Goal: Use online tool/utility: Utilize a website feature to perform a specific function

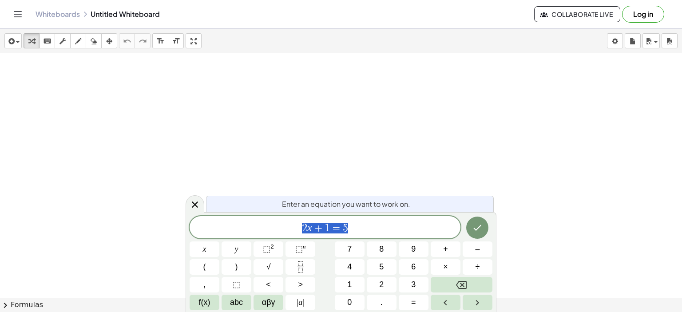
click at [370, 226] on span "2 x + 1 = 5" at bounding box center [325, 228] width 271 height 12
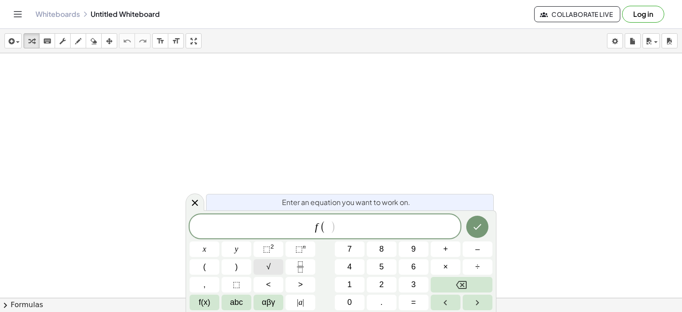
click at [268, 267] on span "√" at bounding box center [268, 267] width 4 height 12
click at [271, 265] on button "√" at bounding box center [268, 267] width 30 height 16
click at [269, 248] on span "⬚" at bounding box center [267, 249] width 8 height 9
click at [267, 267] on span "√" at bounding box center [268, 267] width 4 height 12
click at [399, 224] on span "f ( √ 2 ) = √ 2 ​ 2" at bounding box center [325, 225] width 271 height 17
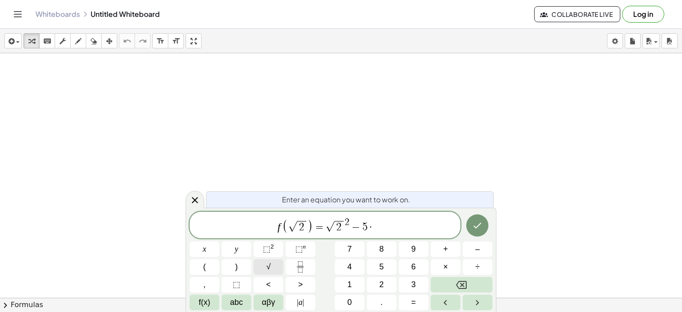
click at [272, 265] on button "√" at bounding box center [268, 267] width 30 height 16
click at [475, 229] on icon "Done" at bounding box center [477, 225] width 11 height 11
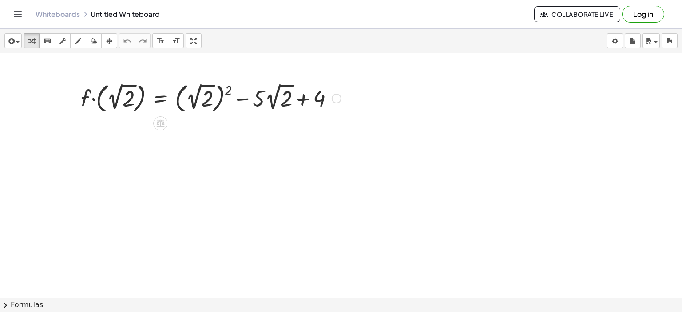
click at [228, 91] on div at bounding box center [210, 98] width 269 height 36
click at [228, 91] on div at bounding box center [188, 98] width 224 height 36
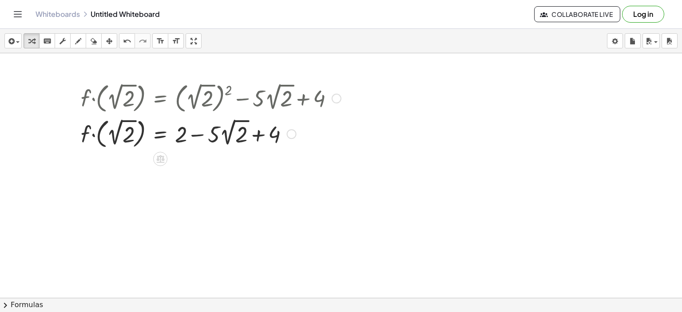
click at [221, 141] on div at bounding box center [210, 133] width 269 height 36
click at [223, 141] on div at bounding box center [210, 133] width 269 height 36
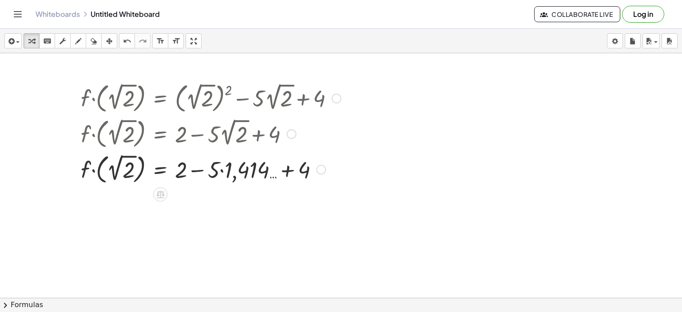
click at [290, 130] on div at bounding box center [292, 134] width 10 height 10
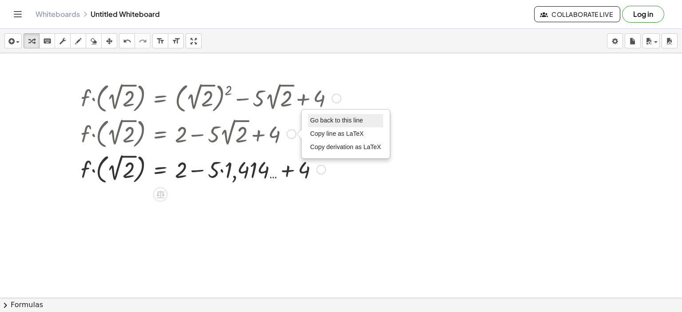
click at [328, 118] on span "Go back to this line" at bounding box center [336, 120] width 53 height 7
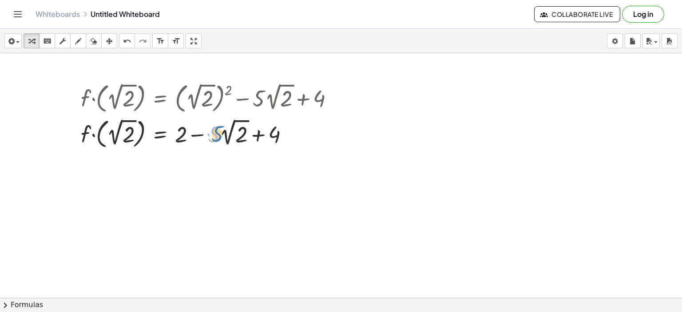
click at [217, 132] on div at bounding box center [210, 133] width 269 height 36
click at [256, 133] on div at bounding box center [210, 133] width 269 height 36
click at [196, 133] on div at bounding box center [210, 133] width 269 height 36
drag, startPoint x: 273, startPoint y: 134, endPoint x: 188, endPoint y: 137, distance: 84.4
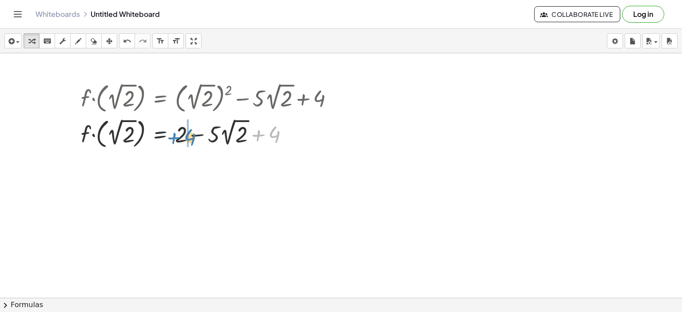
click at [188, 137] on div at bounding box center [210, 133] width 269 height 36
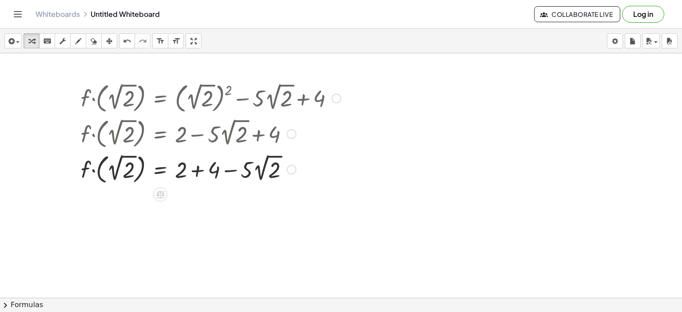
click at [196, 173] on div at bounding box center [210, 169] width 269 height 36
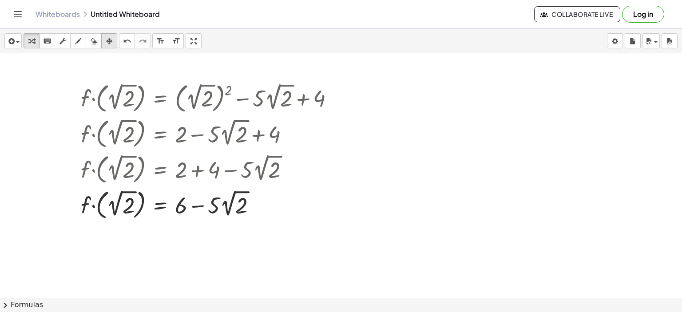
click at [105, 39] on div "button" at bounding box center [109, 41] width 12 height 11
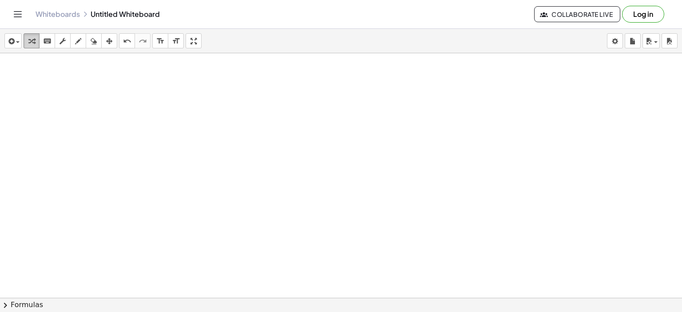
click at [28, 37] on div "button" at bounding box center [32, 41] width 12 height 11
click at [289, 174] on div at bounding box center [341, 318] width 682 height 530
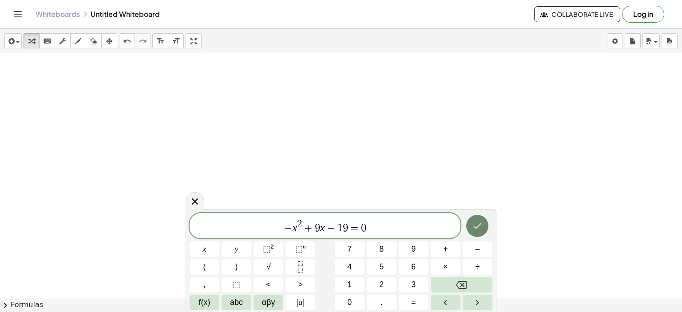
click at [479, 226] on icon "Done" at bounding box center [477, 226] width 11 height 11
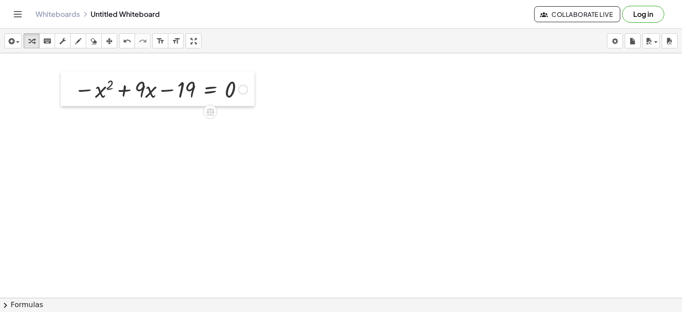
drag, startPoint x: 296, startPoint y: 175, endPoint x: 67, endPoint y: 72, distance: 250.6
click at [67, 72] on div at bounding box center [67, 88] width 13 height 35
click at [5, 305] on span "chevron_right" at bounding box center [5, 305] width 11 height 11
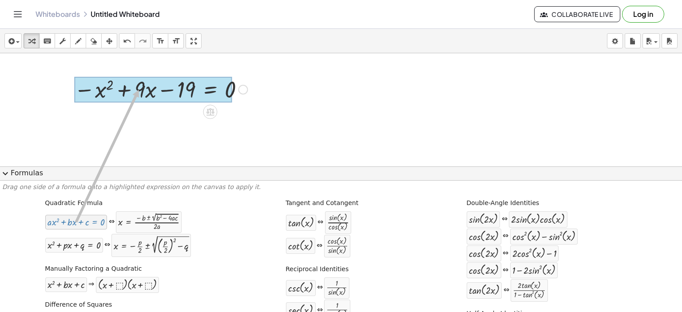
drag, startPoint x: 70, startPoint y: 223, endPoint x: 134, endPoint y: 102, distance: 136.8
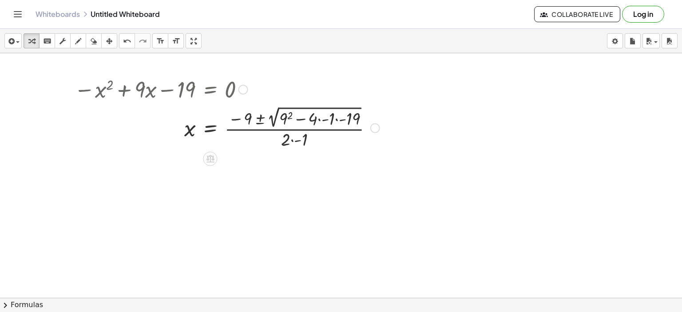
click at [317, 119] on div at bounding box center [227, 127] width 314 height 47
click at [318, 119] on div at bounding box center [227, 127] width 314 height 47
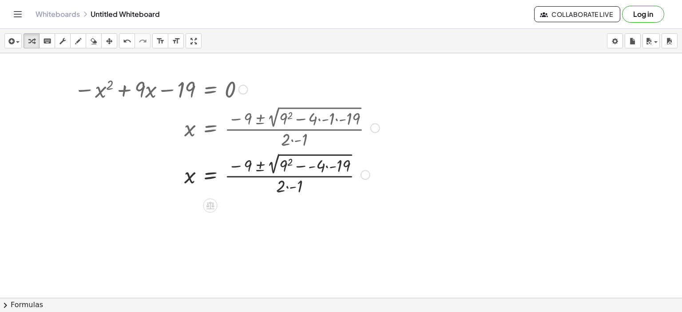
click at [327, 165] on div at bounding box center [227, 173] width 314 height 47
click at [288, 160] on div at bounding box center [227, 173] width 314 height 47
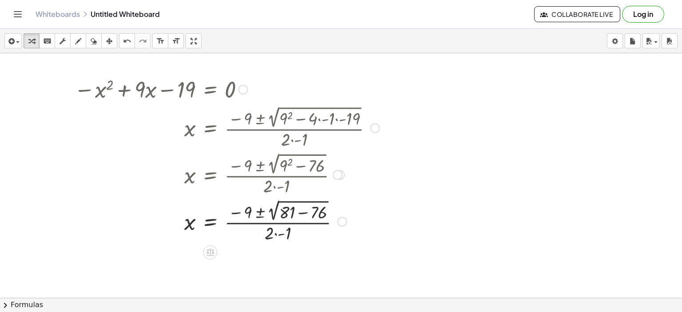
click at [274, 233] on div at bounding box center [227, 221] width 314 height 47
click at [304, 212] on div at bounding box center [227, 221] width 314 height 47
click at [5, 307] on span "chevron_right" at bounding box center [5, 305] width 11 height 11
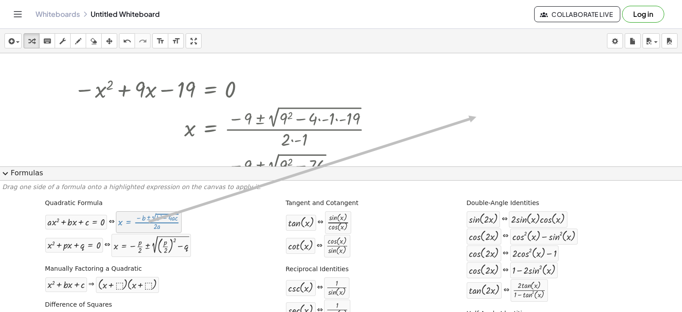
drag, startPoint x: 164, startPoint y: 225, endPoint x: 476, endPoint y: 117, distance: 330.2
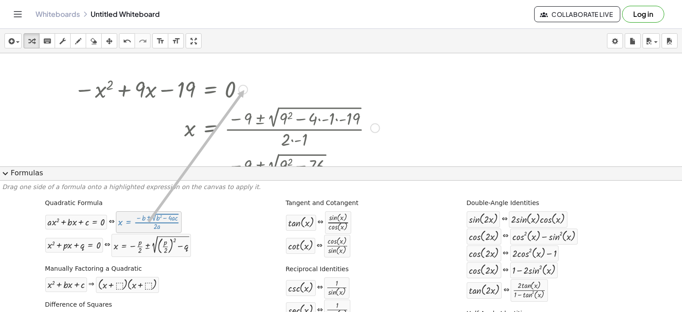
drag, startPoint x: 146, startPoint y: 221, endPoint x: 244, endPoint y: 90, distance: 163.3
click at [244, 90] on div "insert select one: Math Expression Function Text Youtube Video Graphing Geometr…" at bounding box center [341, 170] width 682 height 283
click at [137, 223] on div at bounding box center [148, 222] width 61 height 17
drag, startPoint x: 137, startPoint y: 223, endPoint x: 300, endPoint y: 120, distance: 192.7
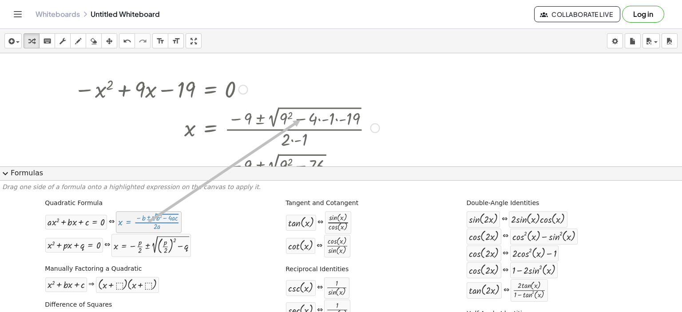
click at [300, 120] on div "insert select one: Math Expression Function Text Youtube Video Graphing Geometr…" at bounding box center [341, 170] width 682 height 283
click at [3, 173] on span "expand_more" at bounding box center [5, 173] width 11 height 11
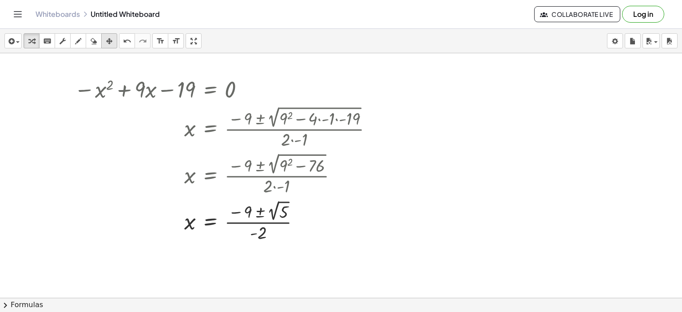
click at [108, 43] on icon "button" at bounding box center [109, 41] width 6 height 11
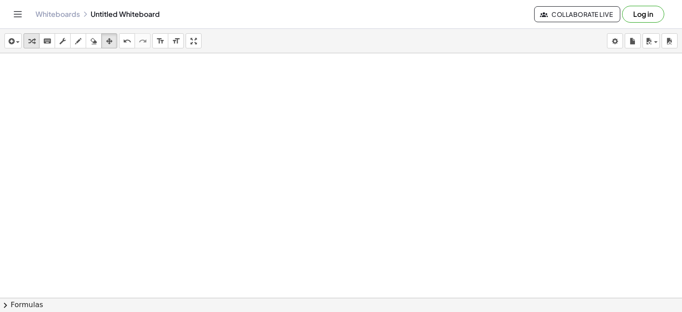
click at [32, 42] on icon "button" at bounding box center [31, 41] width 6 height 11
click at [281, 156] on div at bounding box center [341, 318] width 682 height 530
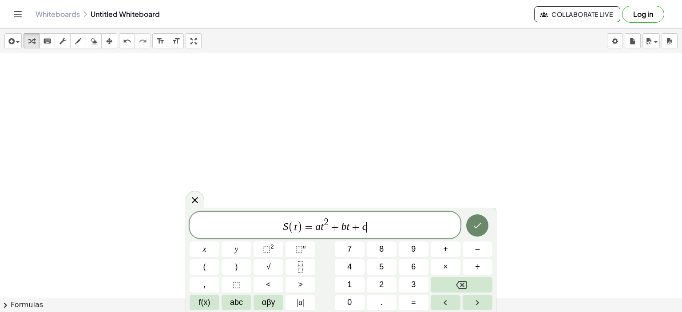
click at [472, 226] on icon "Done" at bounding box center [477, 225] width 11 height 11
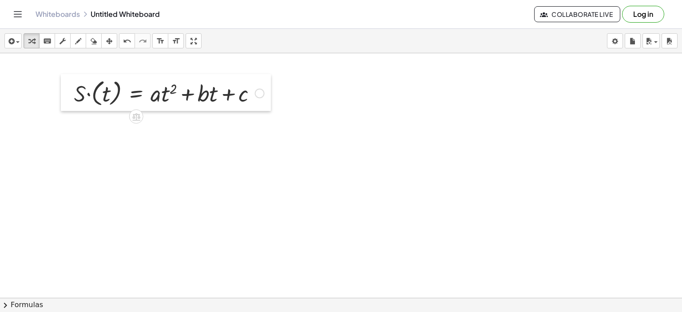
drag, startPoint x: 286, startPoint y: 168, endPoint x: 66, endPoint y: 86, distance: 234.7
click at [66, 86] on div at bounding box center [67, 92] width 13 height 37
click at [285, 183] on div at bounding box center [341, 318] width 682 height 530
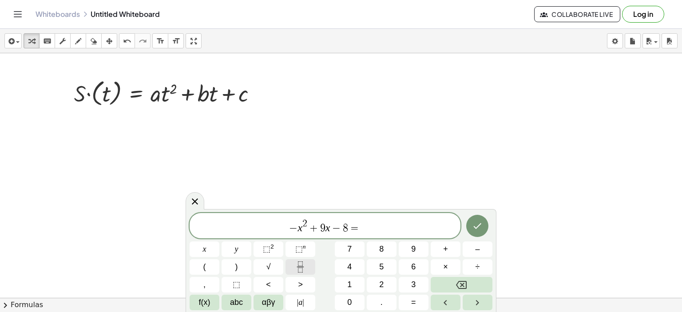
click at [301, 261] on icon "Fraction" at bounding box center [300, 266] width 11 height 11
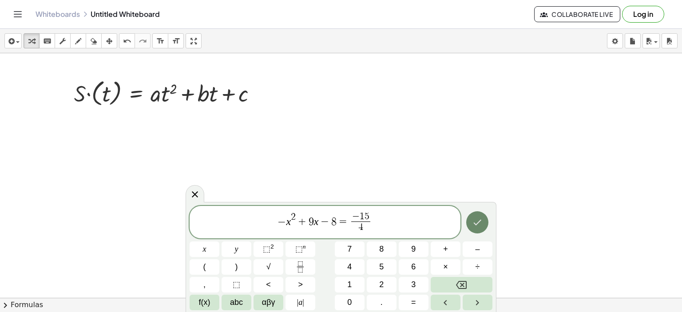
click at [476, 217] on icon "Done" at bounding box center [477, 222] width 11 height 11
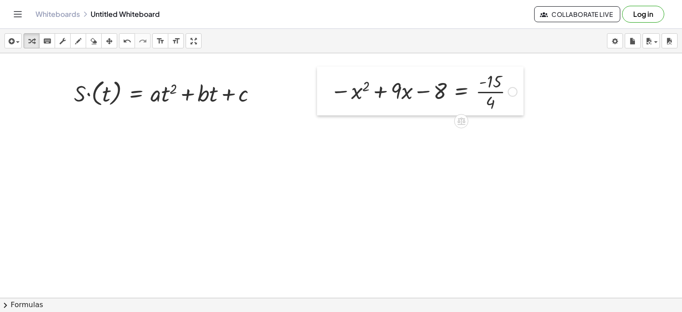
drag, startPoint x: 297, startPoint y: 200, endPoint x: 330, endPoint y: 83, distance: 121.6
click at [330, 83] on div at bounding box center [323, 91] width 13 height 49
click at [459, 120] on icon at bounding box center [461, 122] width 8 height 8
click at [460, 120] on span "×" at bounding box center [461, 121] width 5 height 13
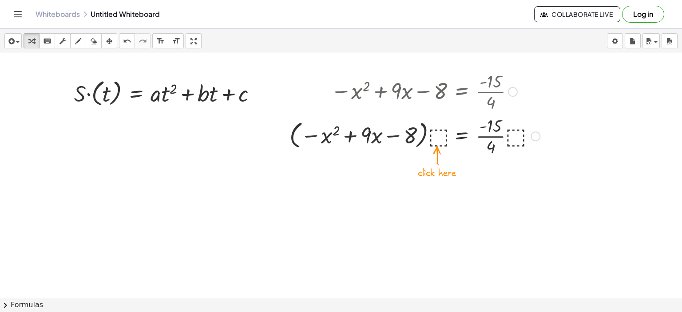
click at [439, 131] on div at bounding box center [414, 135] width 259 height 44
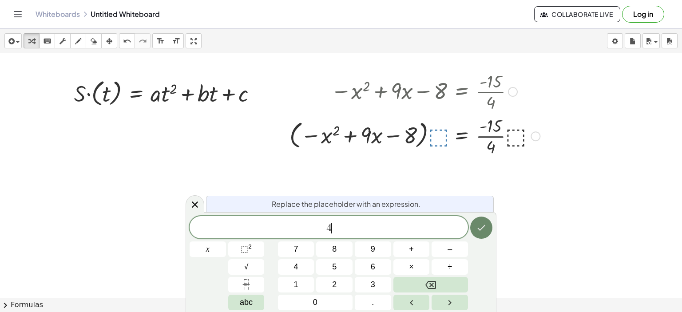
click at [483, 229] on icon "Done" at bounding box center [481, 227] width 11 height 11
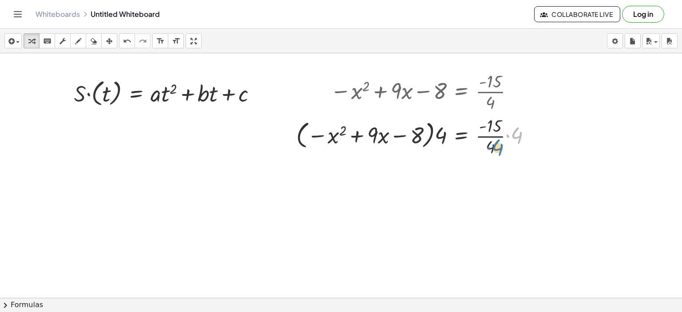
drag, startPoint x: 515, startPoint y: 134, endPoint x: 496, endPoint y: 146, distance: 22.5
click at [496, 146] on div at bounding box center [417, 135] width 251 height 44
drag, startPoint x: 511, startPoint y: 135, endPoint x: 493, endPoint y: 146, distance: 21.3
click at [493, 146] on div at bounding box center [417, 135] width 251 height 44
drag, startPoint x: 492, startPoint y: 147, endPoint x: 517, endPoint y: 136, distance: 27.5
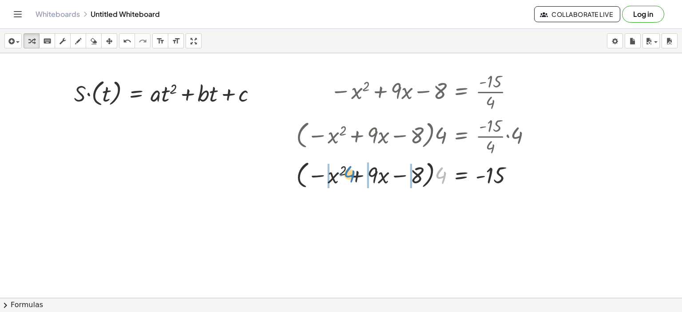
drag, startPoint x: 440, startPoint y: 174, endPoint x: 348, endPoint y: 172, distance: 91.5
click at [348, 172] on div at bounding box center [417, 175] width 251 height 34
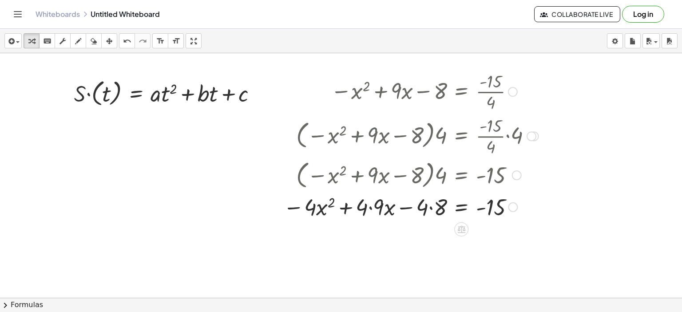
click at [371, 207] on div at bounding box center [411, 206] width 264 height 30
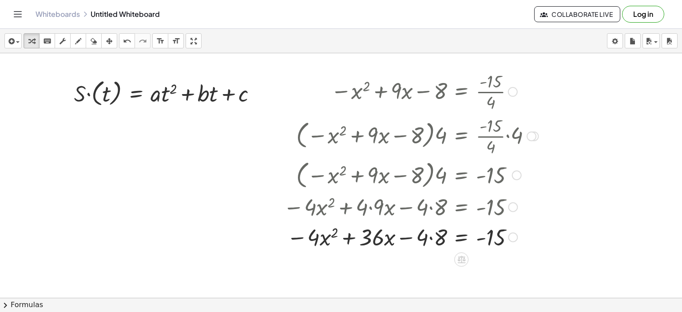
click at [431, 238] on div at bounding box center [411, 237] width 264 height 30
click at [76, 91] on div at bounding box center [169, 92] width 199 height 32
click at [257, 92] on div at bounding box center [260, 93] width 10 height 10
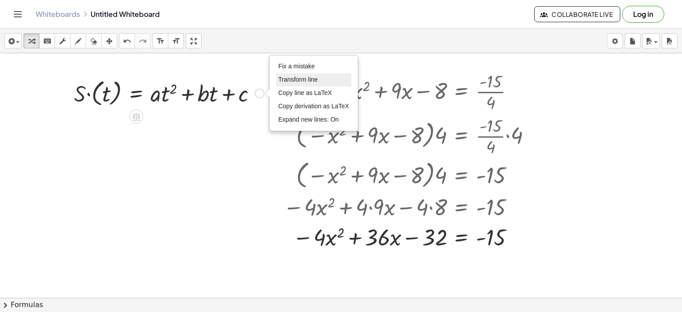
click at [285, 79] on span "Transform line" at bounding box center [298, 79] width 40 height 7
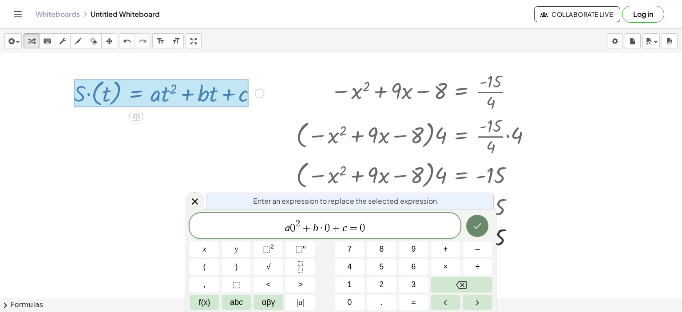
click at [481, 230] on icon "Done" at bounding box center [477, 226] width 11 height 11
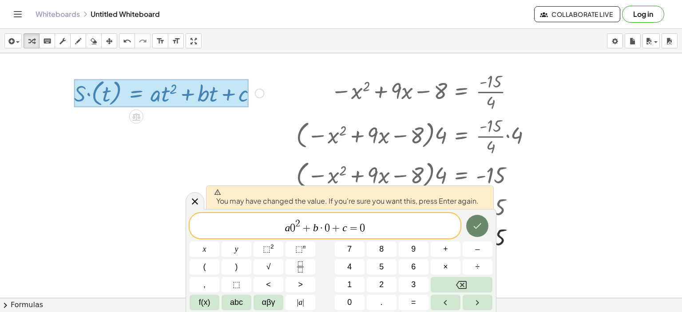
click at [479, 226] on icon "Done" at bounding box center [478, 226] width 8 height 6
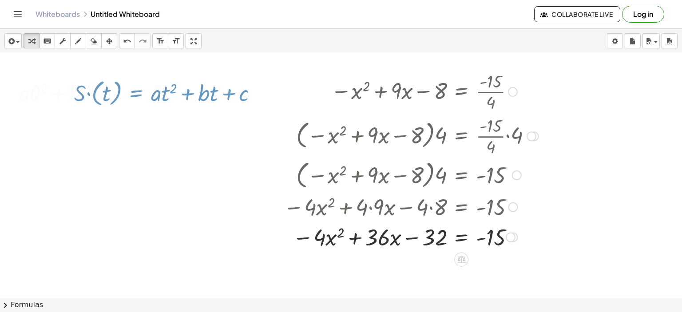
click at [478, 226] on div at bounding box center [411, 237] width 264 height 30
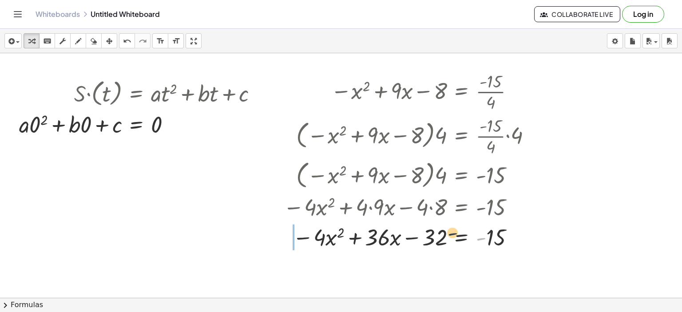
drag, startPoint x: 484, startPoint y: 237, endPoint x: 416, endPoint y: 237, distance: 67.5
click at [426, 232] on div at bounding box center [411, 237] width 264 height 30
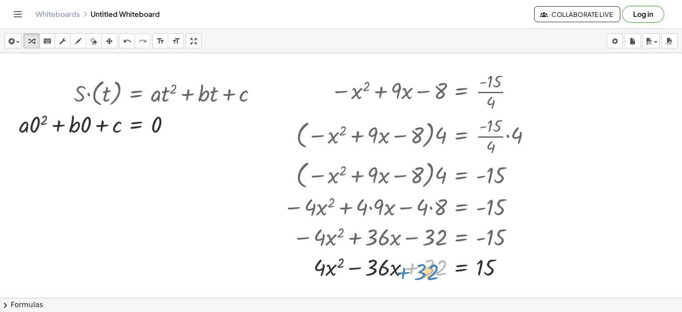
click at [461, 92] on div "− x 2 + · 9 · x − 8 = · - 15 · 4 · ( − x 2 + · 9 · x − 8 ) · ⬚ = · · - 15 · 4 ·…" at bounding box center [461, 92] width 0 height 0
click at [511, 234] on div at bounding box center [511, 238] width 10 height 10
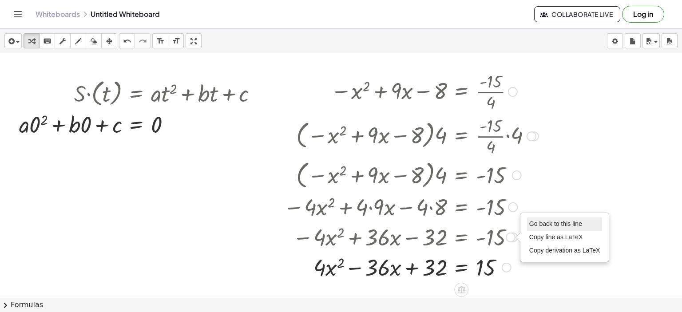
click at [542, 226] on span "Go back to this line" at bounding box center [555, 223] width 53 height 7
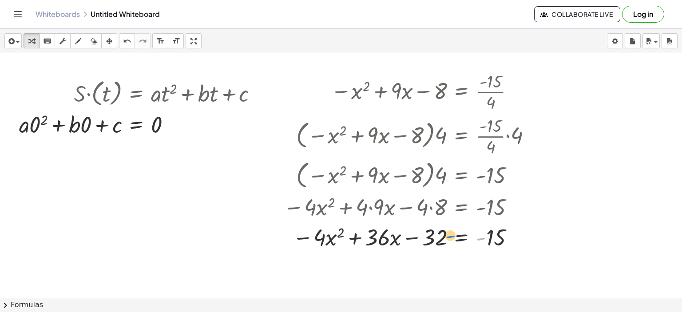
drag, startPoint x: 480, startPoint y: 238, endPoint x: 456, endPoint y: 236, distance: 23.6
click at [456, 236] on div at bounding box center [411, 237] width 264 height 30
drag, startPoint x: 488, startPoint y: 241, endPoint x: 436, endPoint y: 240, distance: 52.4
click at [436, 240] on div at bounding box center [411, 237] width 264 height 30
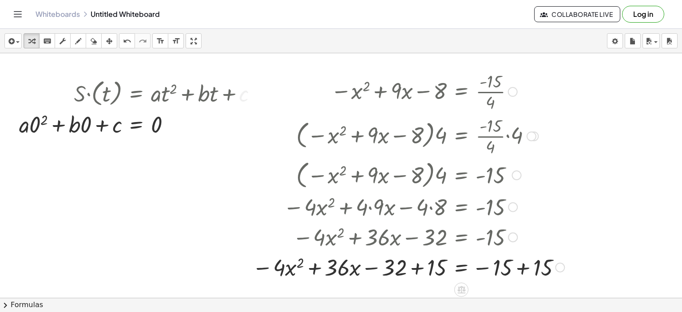
click at [522, 268] on div at bounding box center [408, 267] width 321 height 30
click at [417, 269] on div at bounding box center [395, 267] width 295 height 30
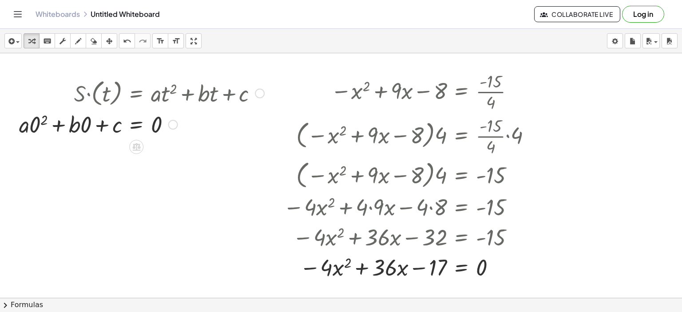
click at [43, 120] on div at bounding box center [142, 124] width 254 height 30
drag, startPoint x: 42, startPoint y: 125, endPoint x: 34, endPoint y: 125, distance: 8.0
click at [34, 125] on div at bounding box center [145, 124] width 247 height 30
drag, startPoint x: 85, startPoint y: 128, endPoint x: 76, endPoint y: 129, distance: 8.9
click at [66, 123] on div at bounding box center [156, 124] width 225 height 30
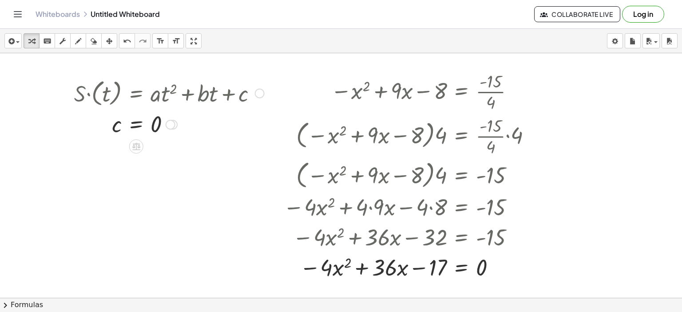
click at [259, 94] on div at bounding box center [260, 93] width 10 height 10
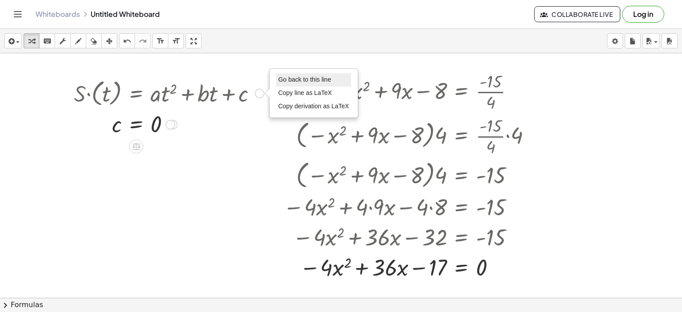
click at [283, 80] on span "Go back to this line" at bounding box center [304, 79] width 53 height 7
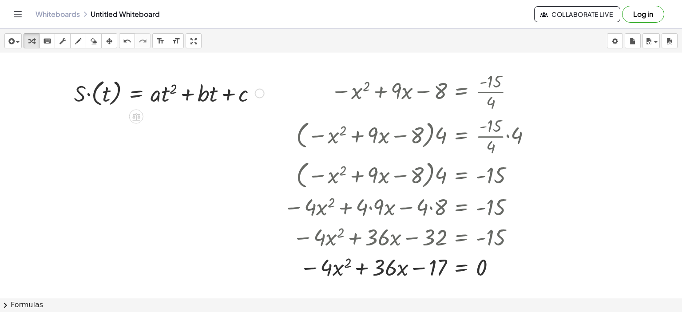
click at [259, 93] on div "Go back to this line Copy line as LaTeX Copy derivation as LaTeX" at bounding box center [260, 93] width 10 height 10
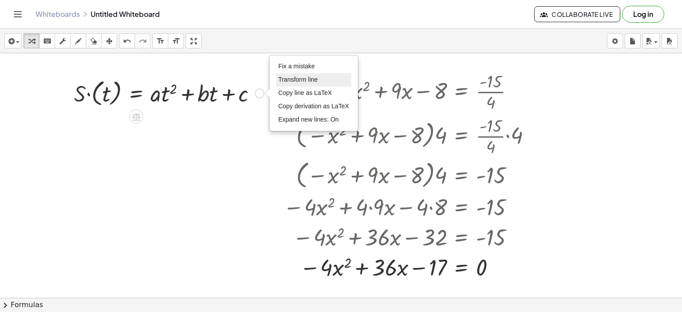
click at [293, 80] on span "Transform line" at bounding box center [298, 79] width 40 height 7
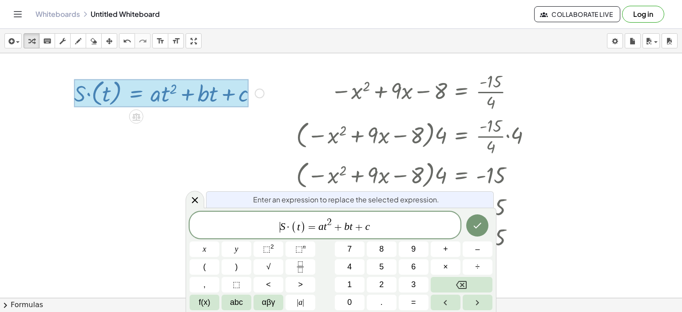
click at [277, 227] on span "​ S · ( t ) = a t 2 + b t + c" at bounding box center [325, 225] width 271 height 17
click at [306, 229] on var "t" at bounding box center [306, 228] width 3 height 12
click at [475, 228] on icon "Done" at bounding box center [478, 226] width 8 height 6
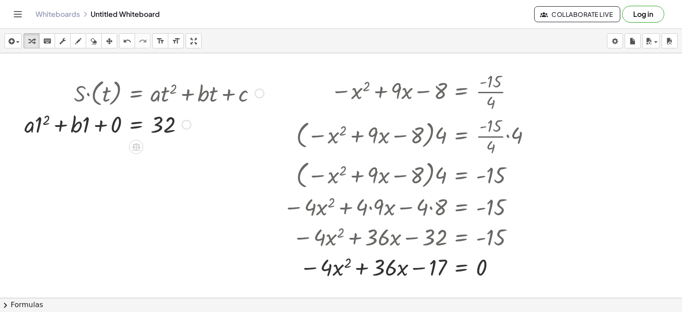
click at [44, 118] on div at bounding box center [144, 124] width 248 height 30
drag, startPoint x: 46, startPoint y: 126, endPoint x: 40, endPoint y: 128, distance: 6.4
drag, startPoint x: 87, startPoint y: 126, endPoint x: 83, endPoint y: 127, distance: 4.5
click at [99, 123] on div at bounding box center [156, 124] width 226 height 30
click at [258, 92] on div at bounding box center [260, 93] width 10 height 10
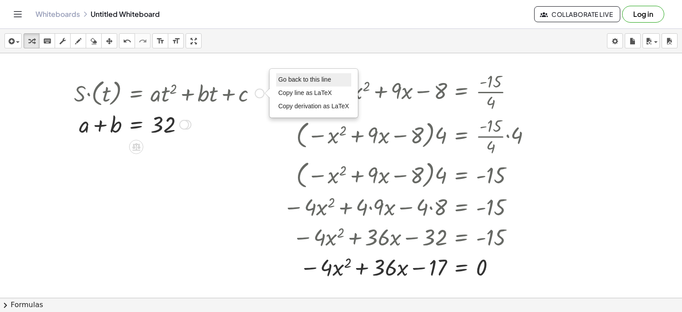
click at [285, 78] on span "Go back to this line" at bounding box center [304, 79] width 53 height 7
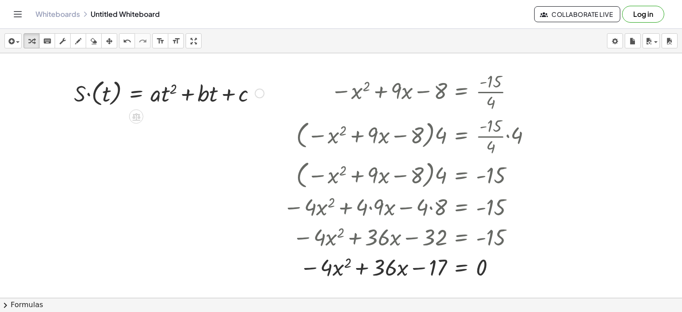
click at [261, 95] on div "Go back to this line Copy line as LaTeX Copy derivation as LaTeX" at bounding box center [260, 93] width 10 height 10
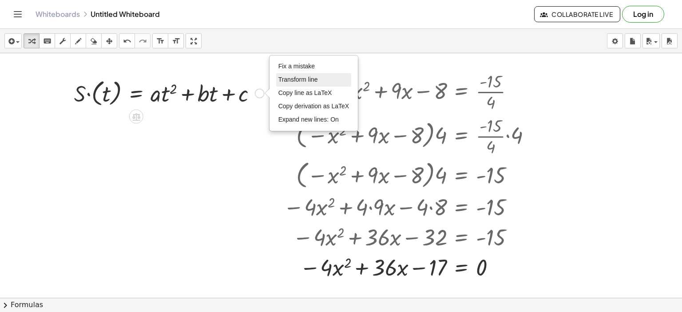
click at [295, 79] on span "Transform line" at bounding box center [298, 79] width 40 height 7
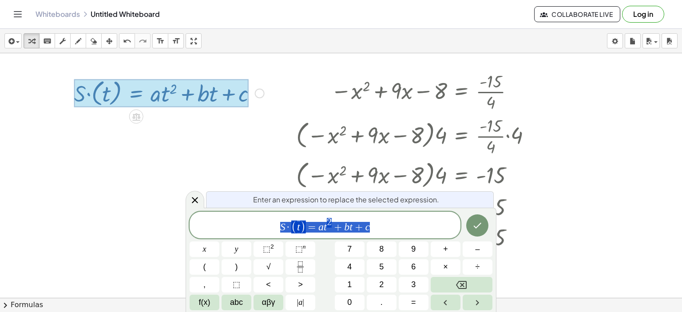
click at [278, 225] on span "S · ( t ) = a t 2 + b t + c" at bounding box center [325, 225] width 271 height 17
click at [309, 229] on span "a t ​ 2 + b t + c" at bounding box center [325, 226] width 271 height 16
click at [334, 230] on span "+" at bounding box center [340, 228] width 13 height 11
drag, startPoint x: 356, startPoint y: 233, endPoint x: 371, endPoint y: 244, distance: 18.5
click at [356, 233] on span "a 2 2 + b 2 + c ​" at bounding box center [325, 226] width 271 height 16
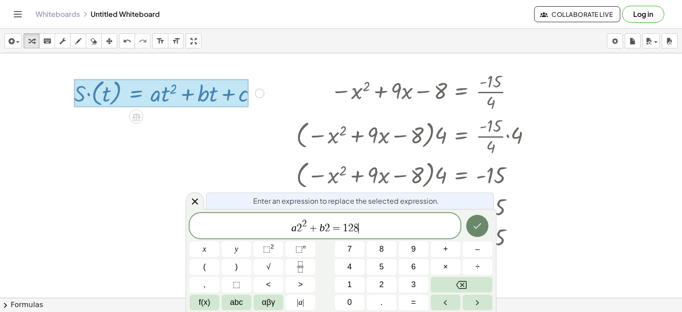
click at [477, 227] on icon "Done" at bounding box center [478, 226] width 8 height 6
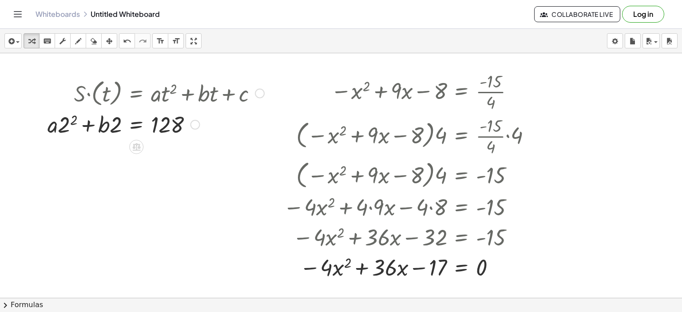
click at [71, 122] on div at bounding box center [156, 124] width 226 height 30
drag, startPoint x: 71, startPoint y: 125, endPoint x: 57, endPoint y: 126, distance: 14.7
click at [57, 126] on div at bounding box center [159, 124] width 218 height 30
drag, startPoint x: 114, startPoint y: 126, endPoint x: 99, endPoint y: 127, distance: 15.2
click at [373, 261] on div at bounding box center [411, 267] width 264 height 30
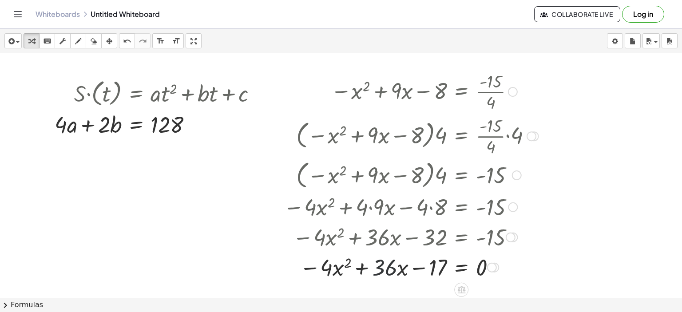
click at [373, 261] on div at bounding box center [411, 267] width 264 height 30
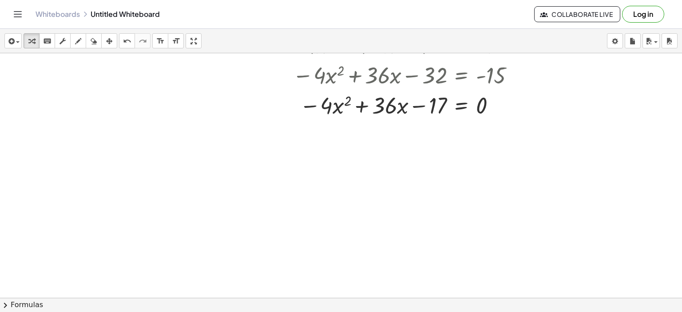
scroll to position [178, 0]
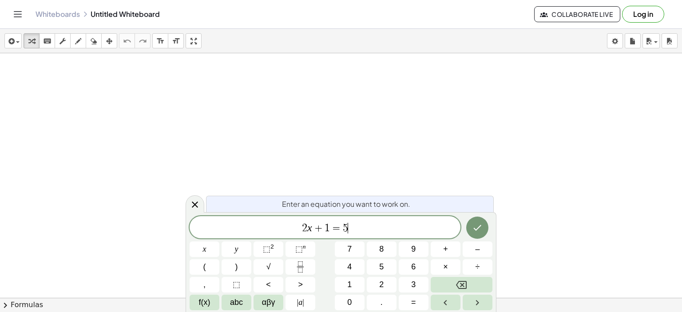
click at [360, 229] on span "2 x + 1 = 5 ​" at bounding box center [325, 228] width 271 height 12
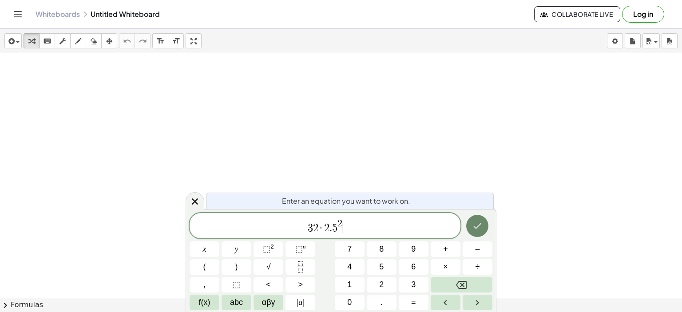
click at [477, 226] on icon "Done" at bounding box center [477, 226] width 11 height 11
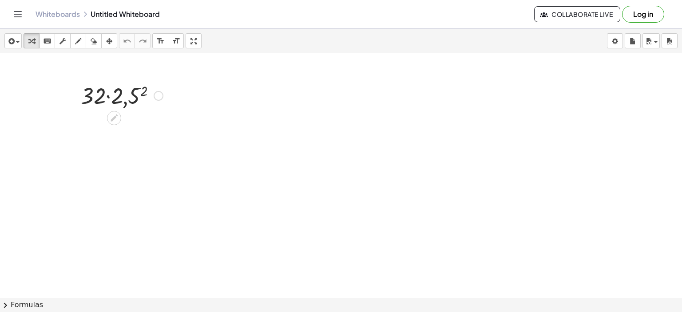
click at [144, 91] on div at bounding box center [121, 95] width 91 height 30
click at [104, 127] on div at bounding box center [122, 125] width 96 height 30
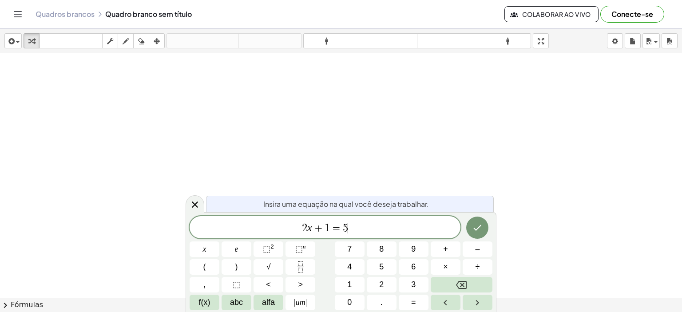
click at [352, 225] on span "2 x + 1 = 5 ​" at bounding box center [325, 228] width 271 height 12
click at [300, 267] on icon "Fração" at bounding box center [300, 266] width 11 height 11
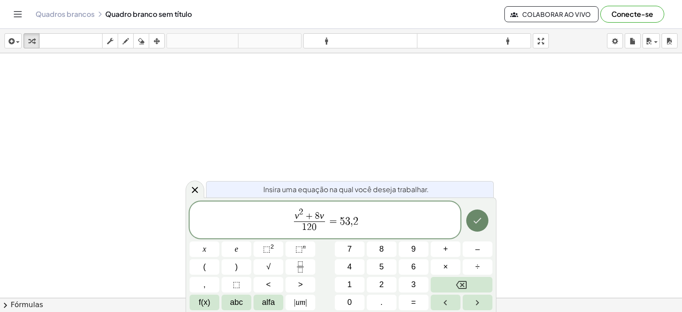
click at [478, 216] on icon "Feito" at bounding box center [477, 220] width 11 height 11
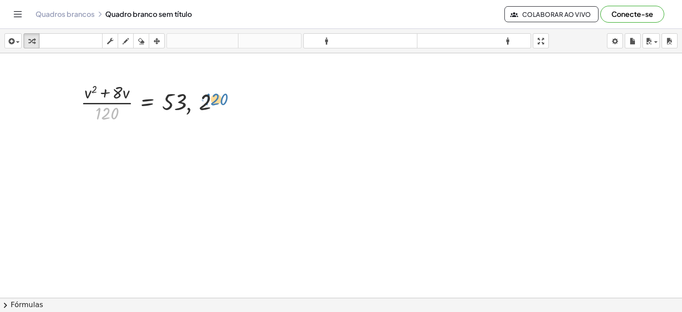
drag, startPoint x: 98, startPoint y: 113, endPoint x: 207, endPoint y: 99, distance: 110.1
click at [207, 99] on div at bounding box center [153, 102] width 155 height 44
drag, startPoint x: 100, startPoint y: 113, endPoint x: 166, endPoint y: 102, distance: 67.1
click at [166, 102] on div at bounding box center [153, 102] width 155 height 44
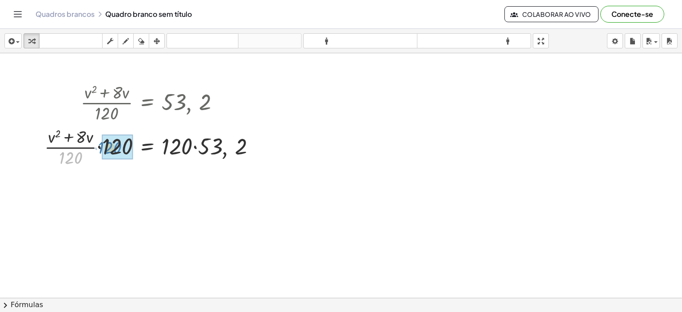
drag, startPoint x: 67, startPoint y: 158, endPoint x: 101, endPoint y: 150, distance: 34.9
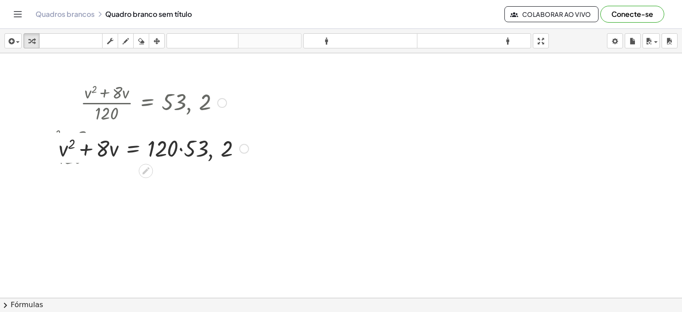
drag, startPoint x: 243, startPoint y: 186, endPoint x: 234, endPoint y: 146, distance: 40.5
click at [146, 149] on div ", + v 2 + · 8 · v = 53 , 2 · 120 ·" at bounding box center [146, 149] width 0 height 0
click at [180, 149] on div at bounding box center [153, 146] width 199 height 30
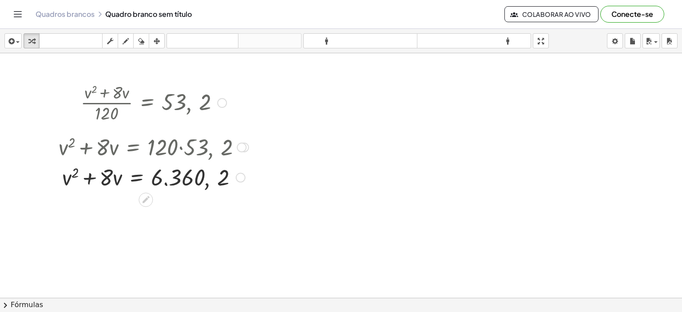
click at [244, 147] on div at bounding box center [242, 147] width 10 height 10
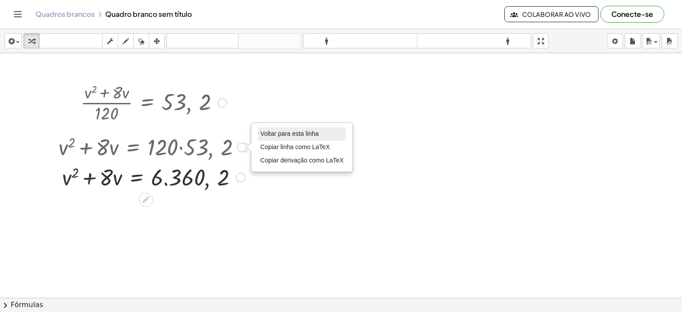
click at [275, 134] on font "Voltar para esta linha" at bounding box center [289, 133] width 59 height 7
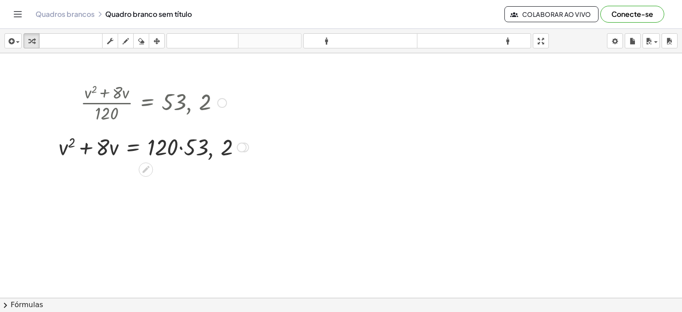
click at [180, 147] on div at bounding box center [153, 146] width 199 height 30
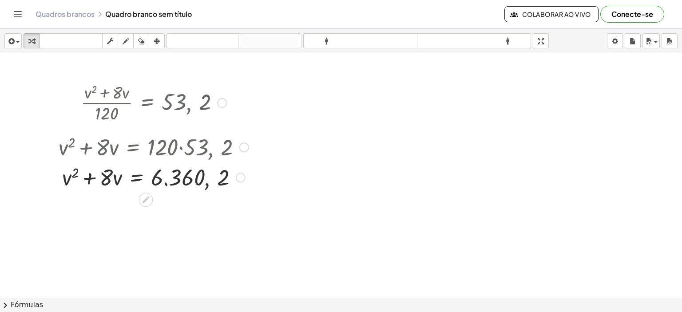
click at [219, 101] on div at bounding box center [222, 103] width 10 height 10
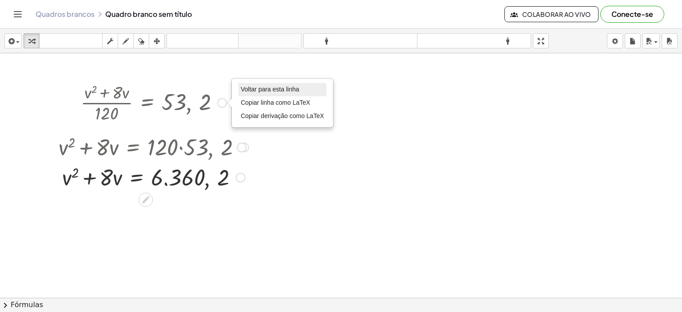
click at [263, 88] on font "Voltar para esta linha" at bounding box center [270, 89] width 59 height 7
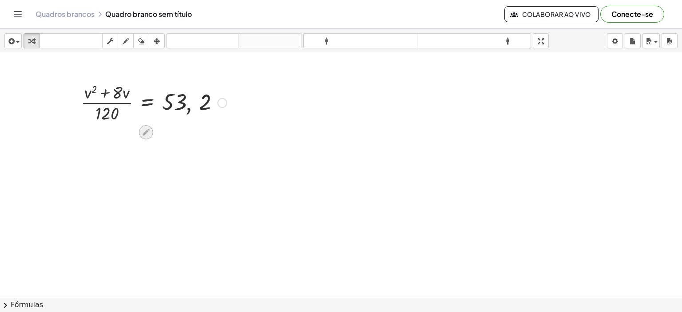
click at [145, 130] on icon at bounding box center [145, 131] width 9 height 9
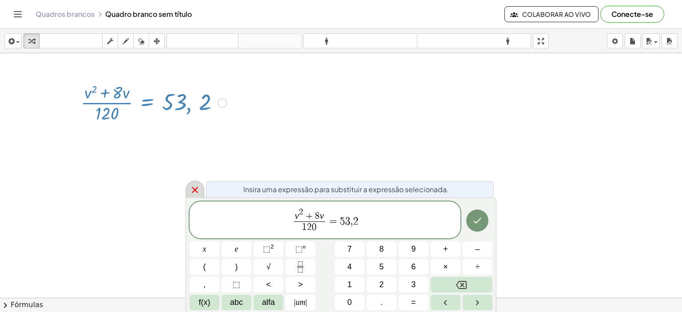
click at [192, 191] on icon at bounding box center [195, 190] width 11 height 11
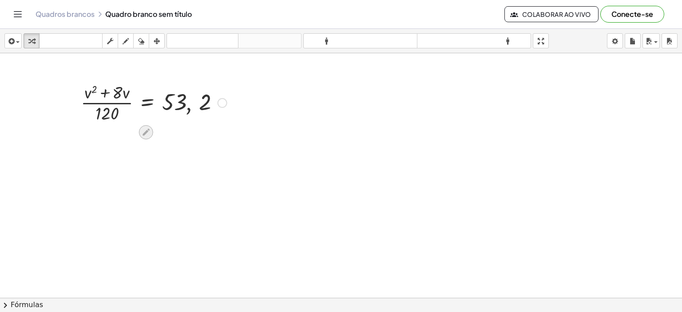
click at [143, 133] on icon at bounding box center [145, 132] width 7 height 7
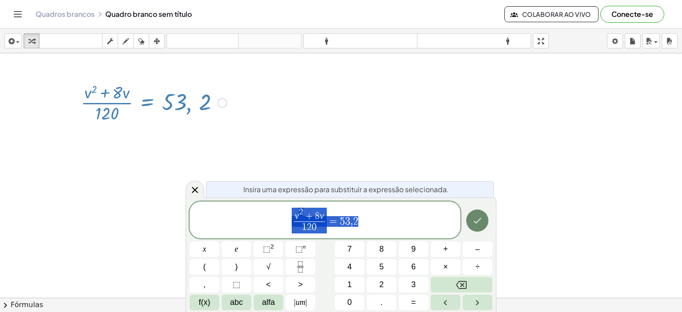
click at [477, 218] on icon "Feito" at bounding box center [477, 220] width 11 height 11
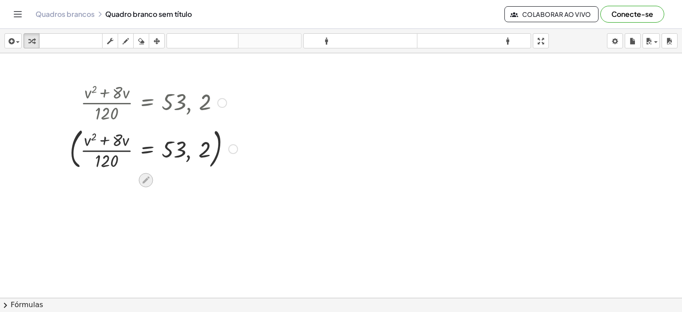
click at [142, 179] on icon at bounding box center [145, 179] width 9 height 9
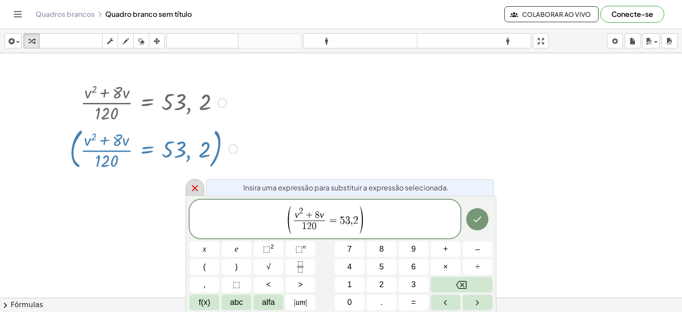
click at [193, 188] on icon at bounding box center [195, 188] width 11 height 11
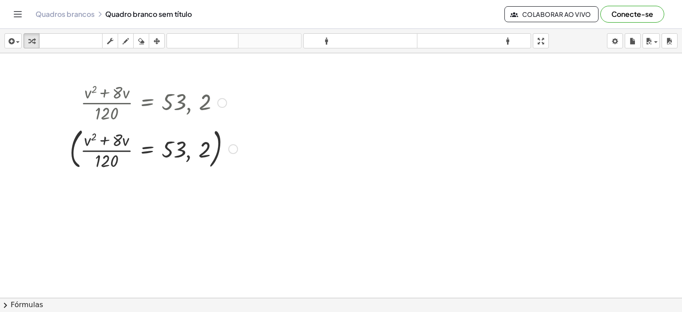
click at [220, 97] on div at bounding box center [153, 102] width 177 height 44
click at [222, 101] on div at bounding box center [222, 103] width 10 height 10
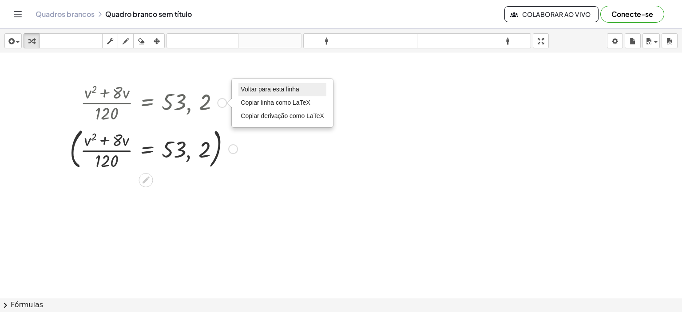
click at [265, 87] on font "Voltar para esta linha" at bounding box center [270, 89] width 59 height 7
